Goal: Check status: Check status

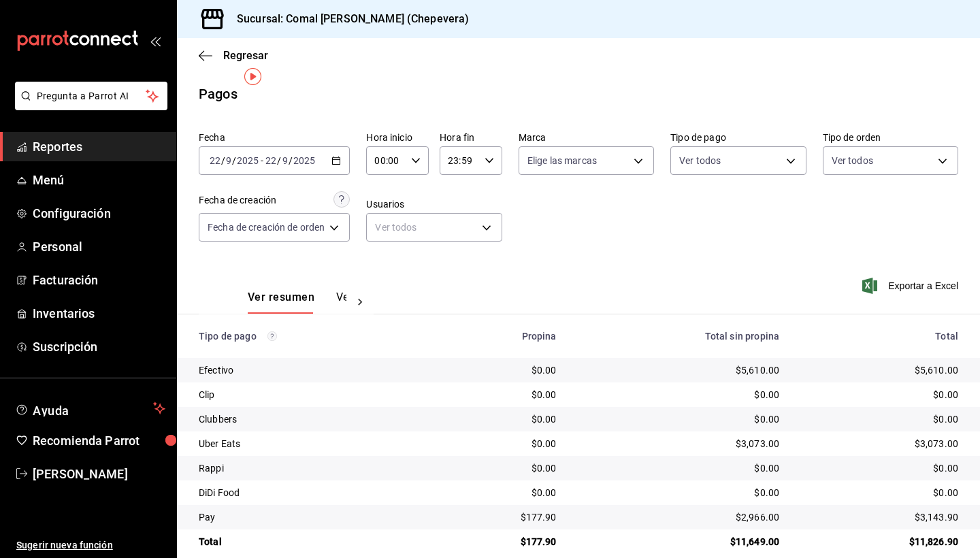
scroll to position [18, 0]
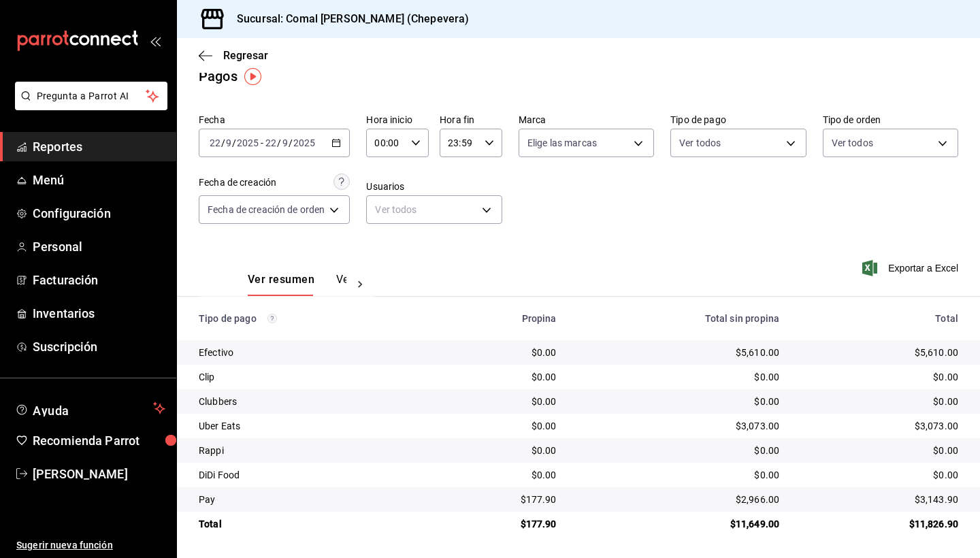
click at [344, 144] on div "[DATE] [DATE] - [DATE] [DATE]" at bounding box center [274, 143] width 151 height 29
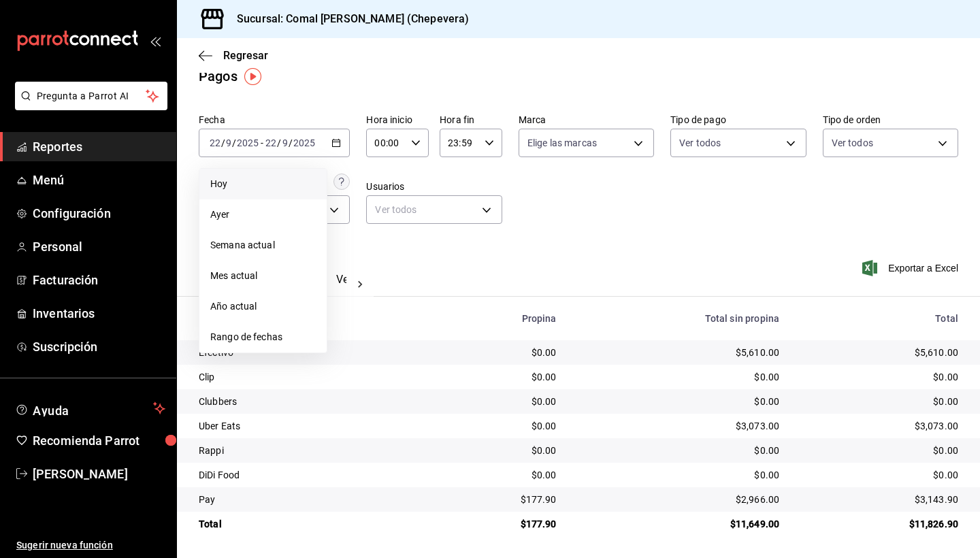
click at [251, 184] on span "Hoy" at bounding box center [263, 184] width 106 height 14
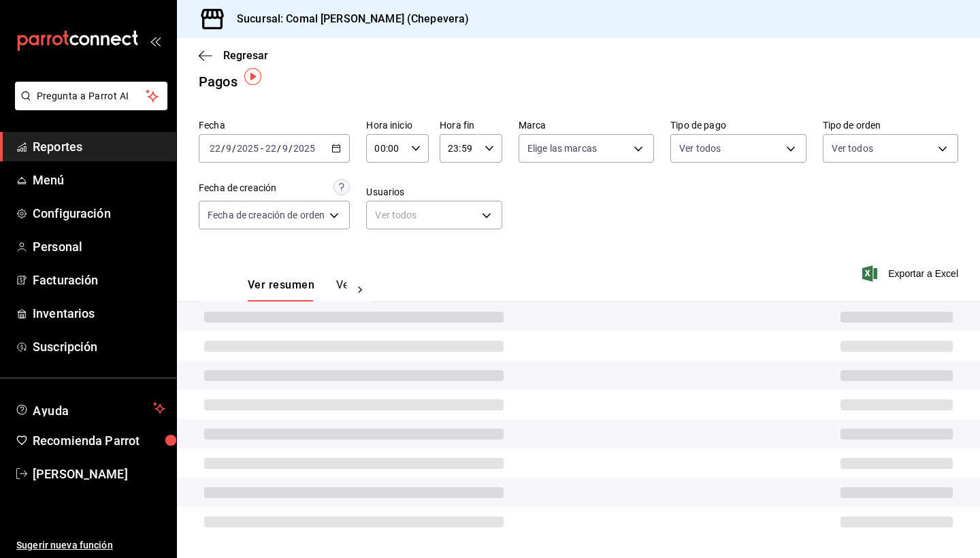
scroll to position [12, 0]
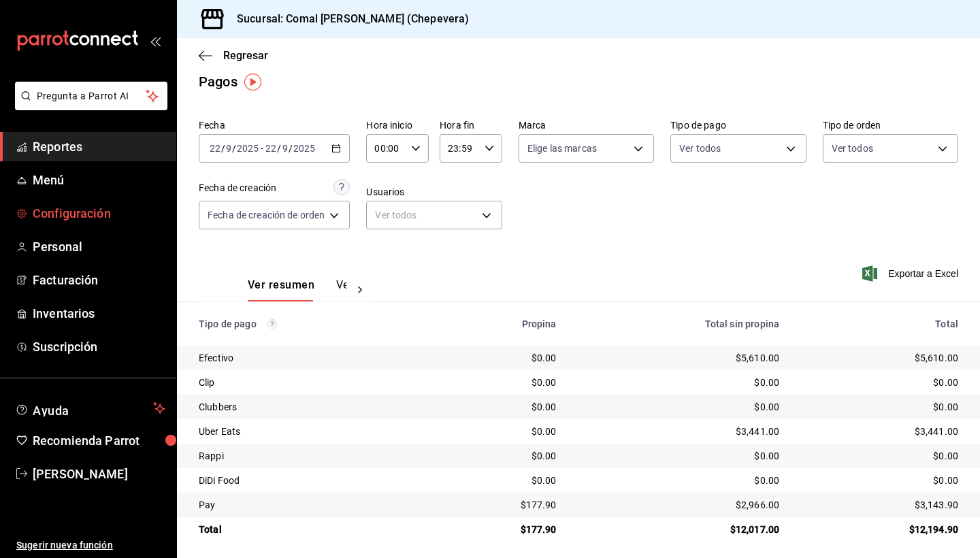
click at [110, 212] on span "Configuración" at bounding box center [99, 213] width 133 height 18
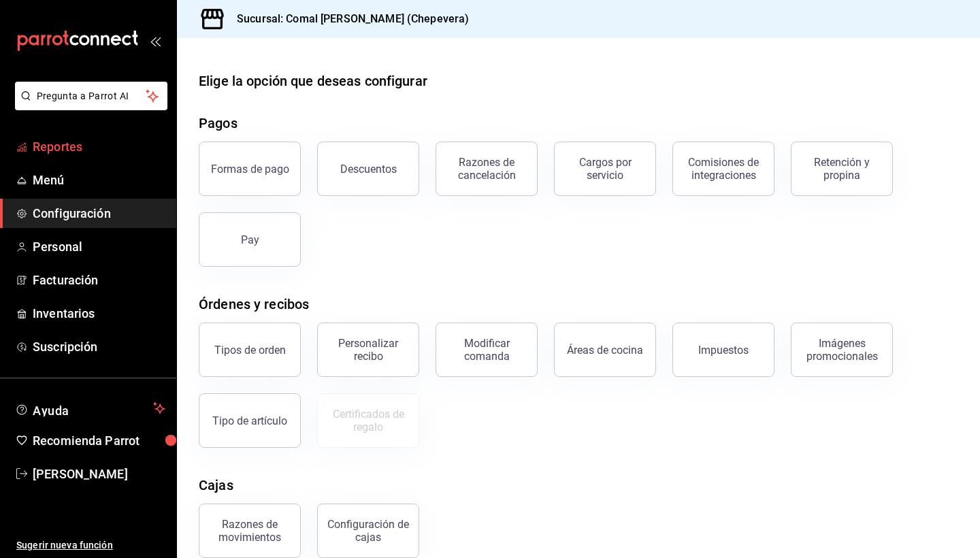
click at [93, 139] on span "Reportes" at bounding box center [99, 146] width 133 height 18
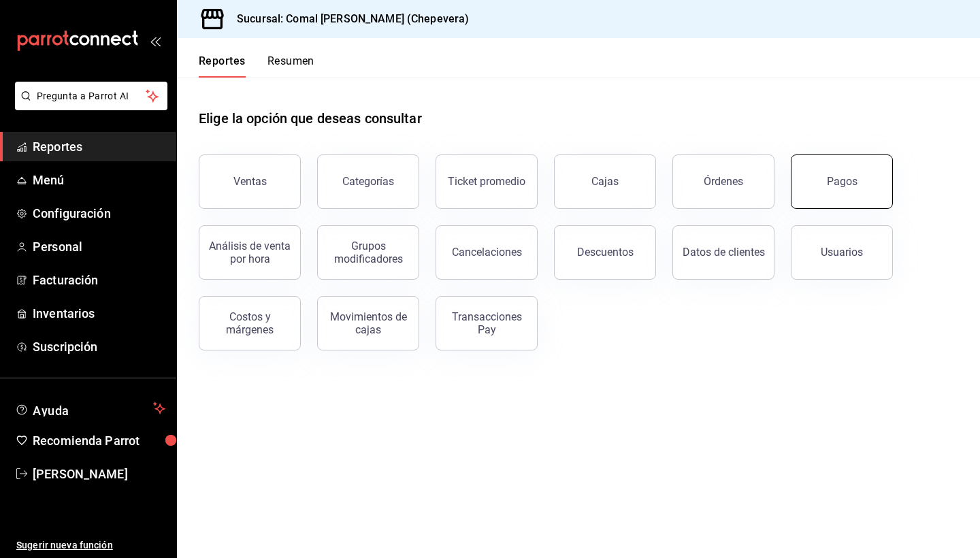
click at [875, 176] on button "Pagos" at bounding box center [842, 182] width 102 height 54
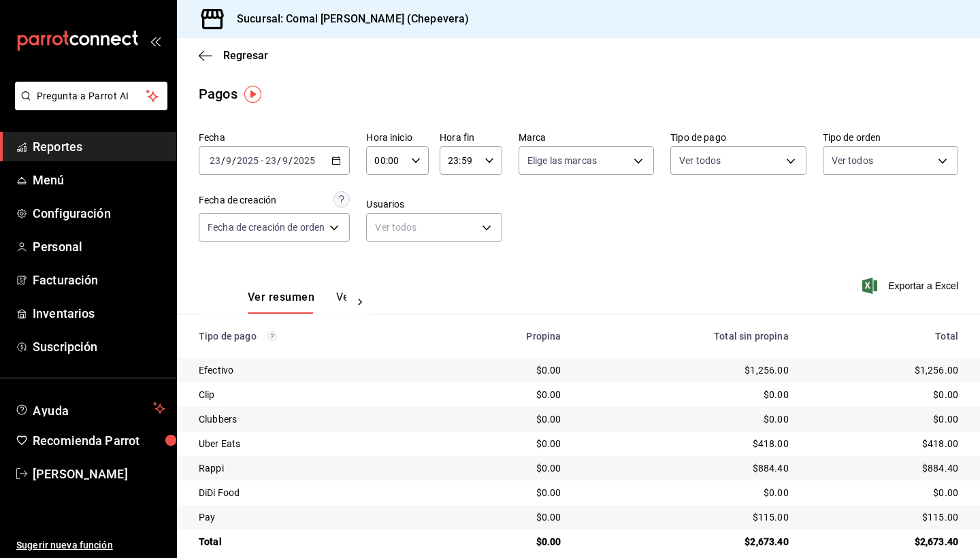
click at [345, 161] on div "[DATE] [DATE] - [DATE] [DATE]" at bounding box center [274, 160] width 151 height 29
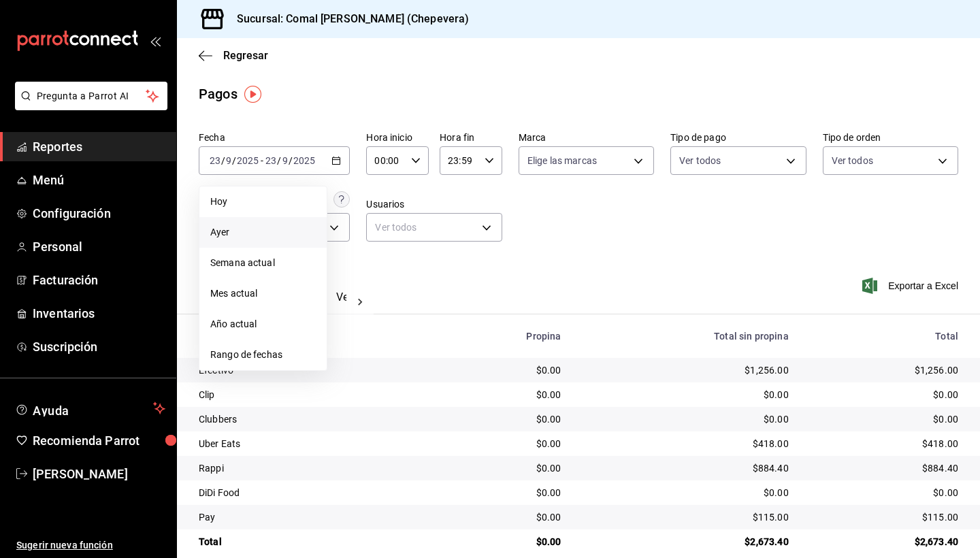
click at [219, 237] on span "Ayer" at bounding box center [263, 232] width 106 height 14
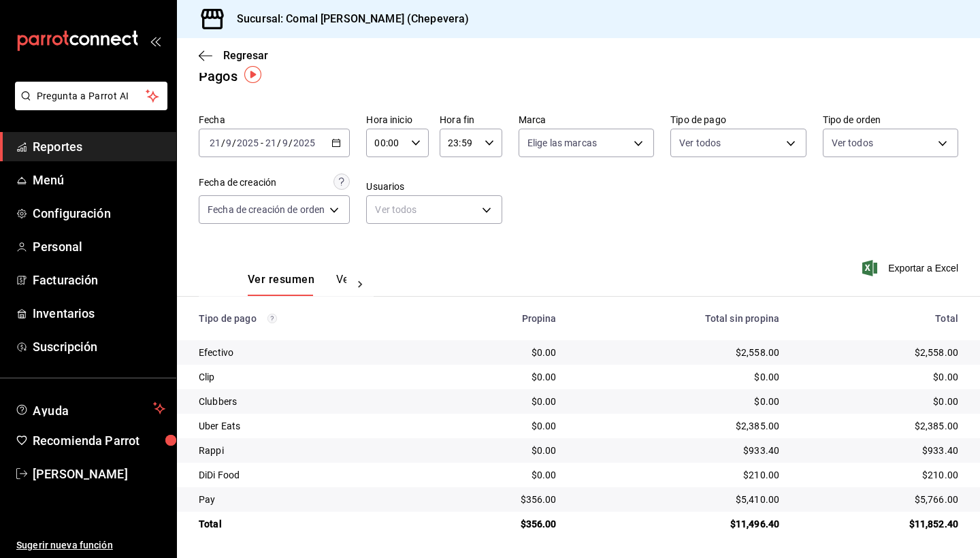
scroll to position [18, 0]
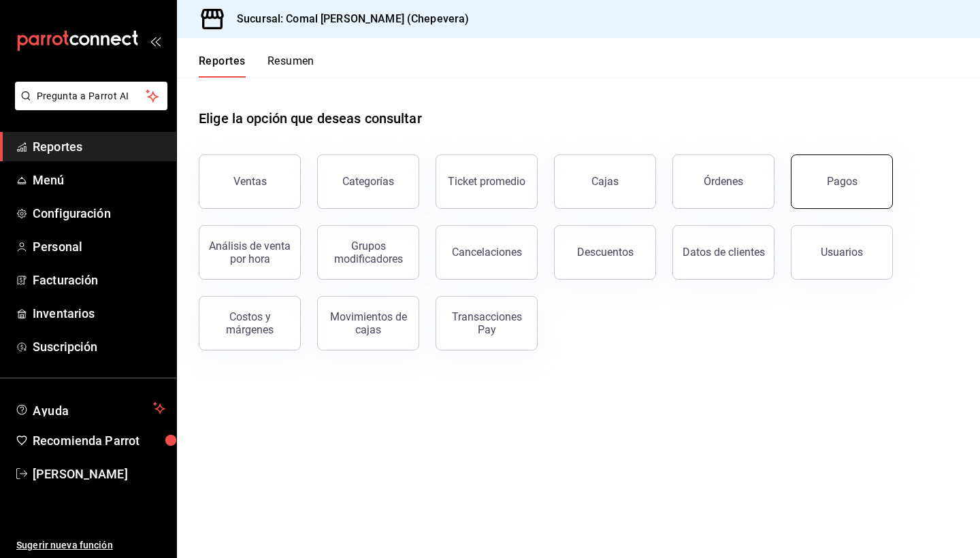
click at [836, 179] on div "Pagos" at bounding box center [842, 181] width 31 height 13
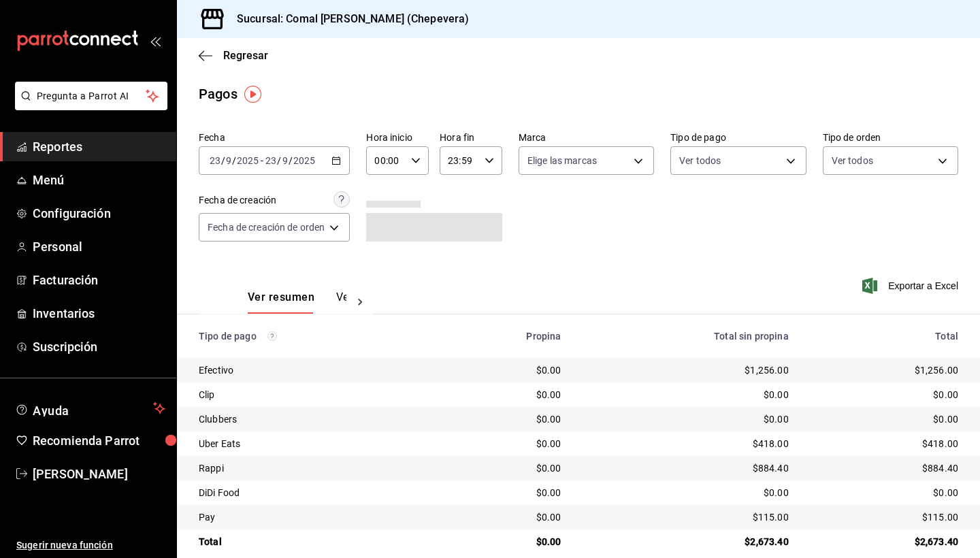
click at [335, 155] on div "[DATE] [DATE] - [DATE] [DATE]" at bounding box center [274, 160] width 151 height 29
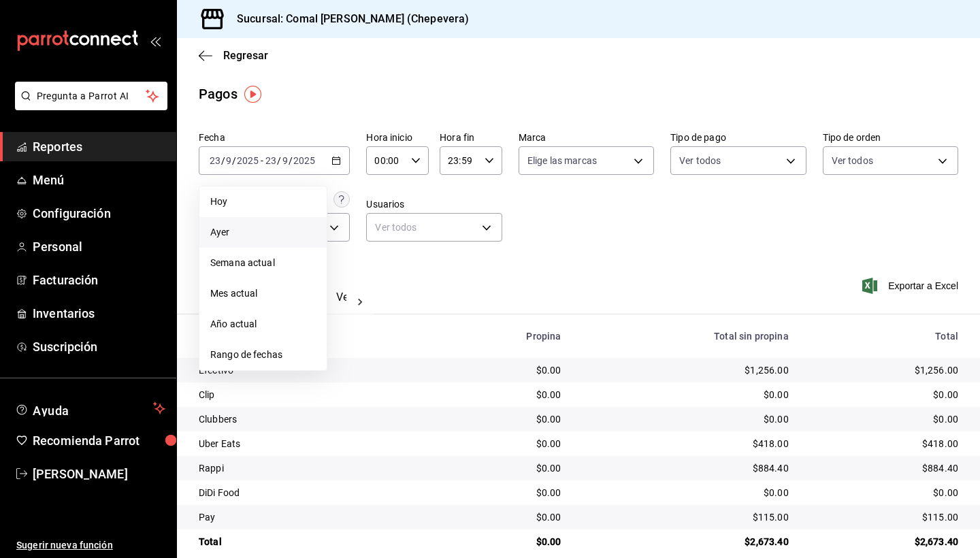
click at [253, 235] on span "Ayer" at bounding box center [263, 232] width 106 height 14
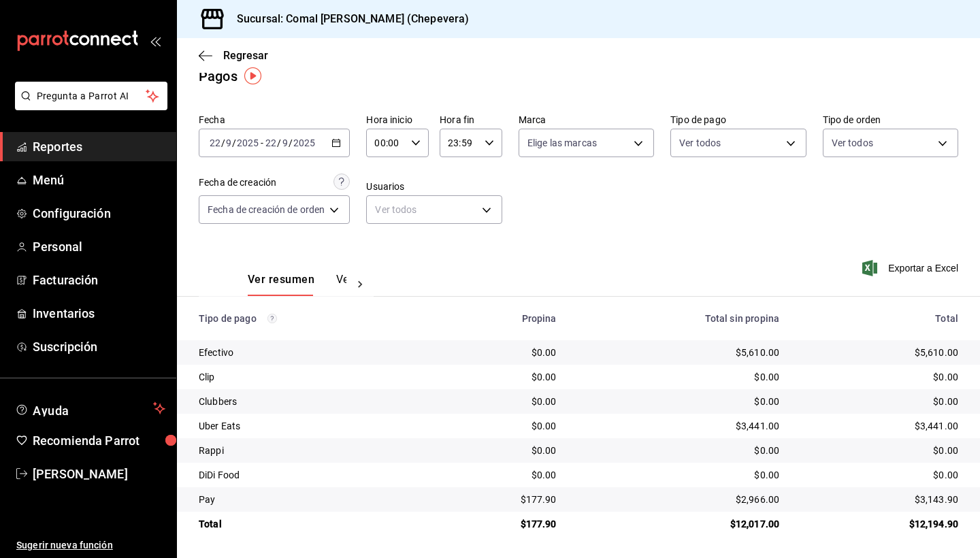
scroll to position [18, 0]
